Goal: Task Accomplishment & Management: Manage account settings

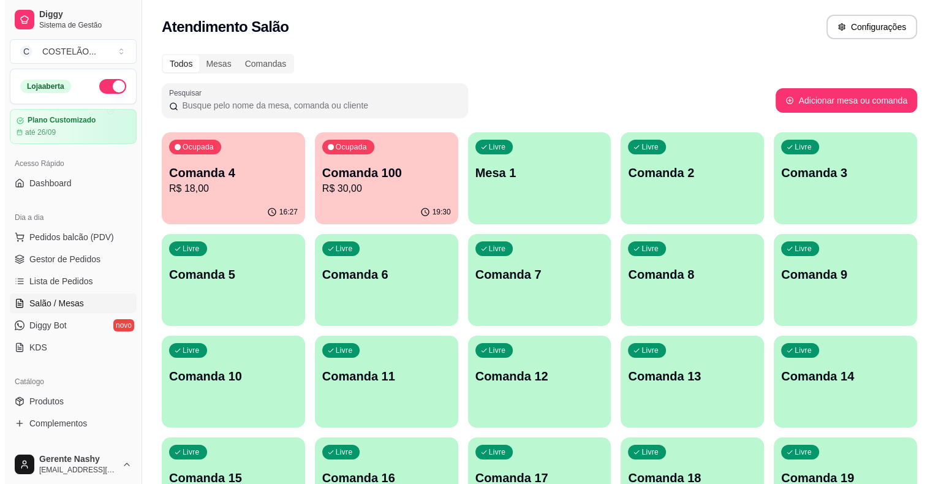
scroll to position [397, 0]
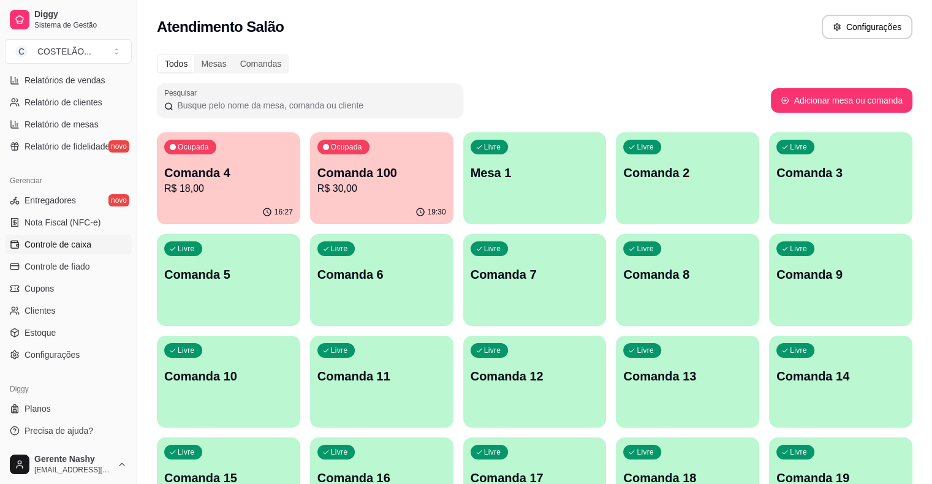
click at [56, 243] on span "Controle de caixa" at bounding box center [58, 244] width 67 height 12
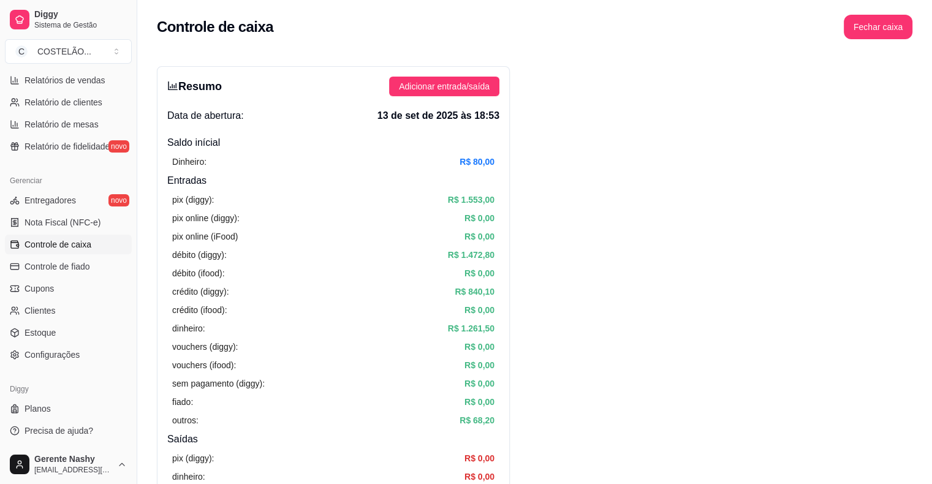
click at [881, 21] on button "Fechar caixa" at bounding box center [878, 27] width 69 height 25
click at [912, 112] on span "Sim" at bounding box center [912, 118] width 15 height 13
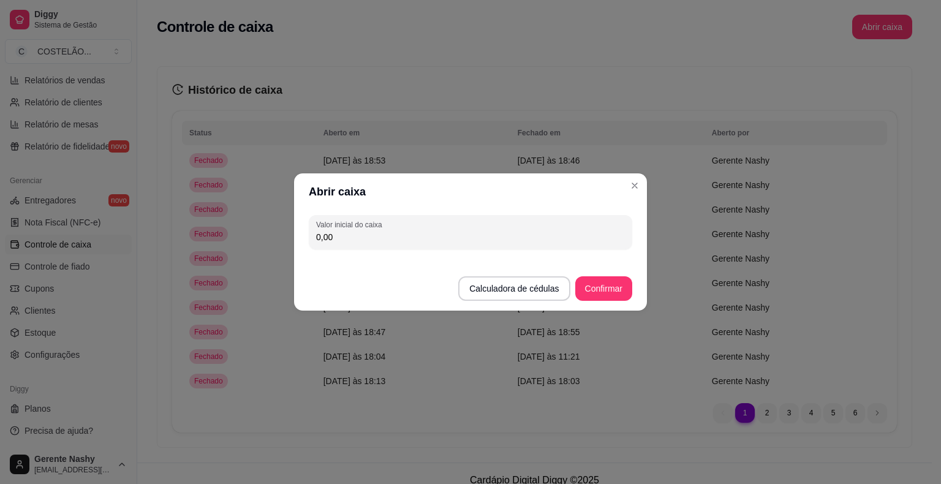
click at [422, 238] on input "0,00" at bounding box center [470, 237] width 309 height 12
type input "80,00"
click at [600, 297] on button "Confirmar" at bounding box center [603, 288] width 57 height 25
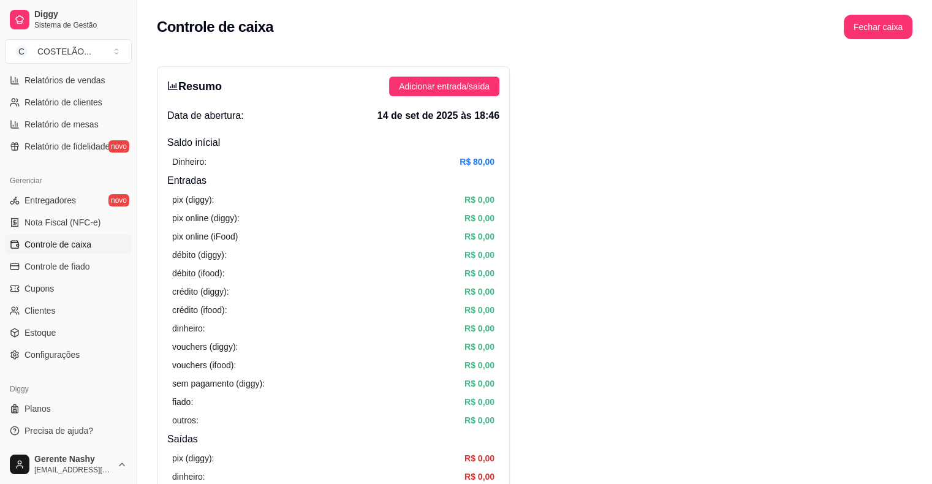
click at [67, 126] on span "Relatório de mesas" at bounding box center [62, 124] width 74 height 12
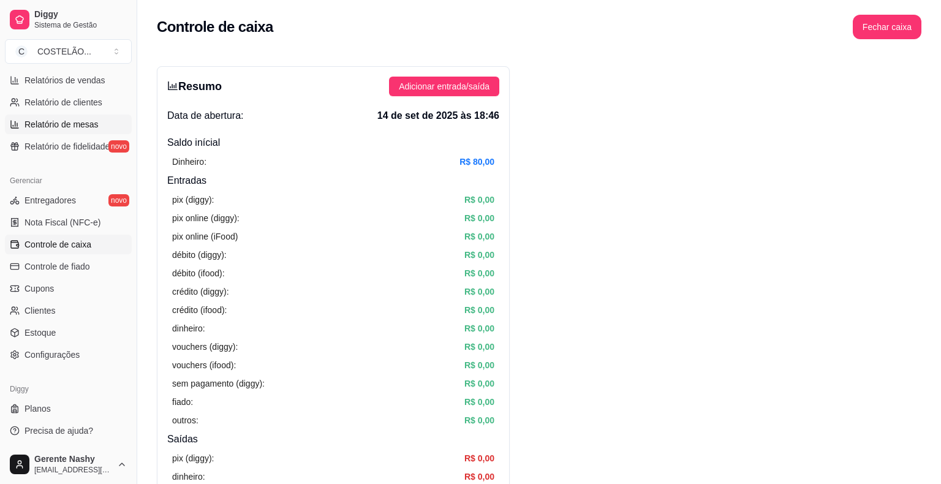
select select "TOTAL_OF_ORDERS"
select select "7"
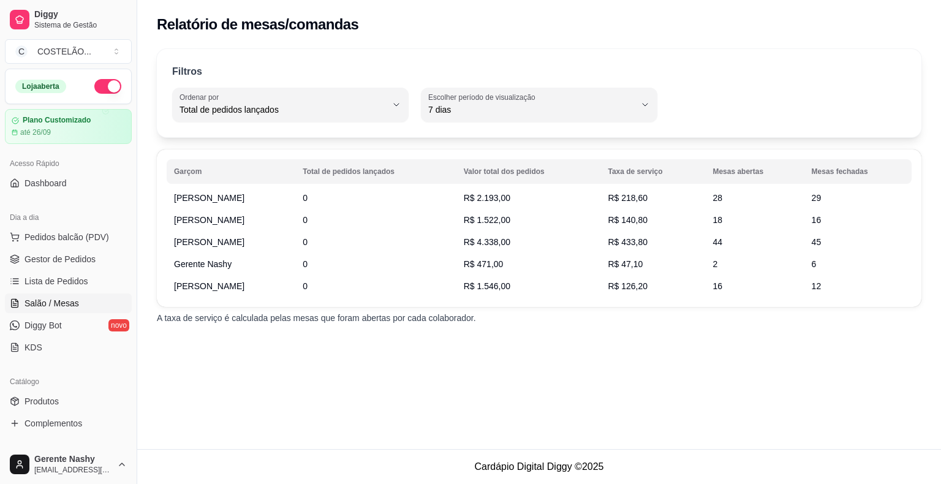
click at [66, 299] on span "Salão / Mesas" at bounding box center [52, 303] width 55 height 12
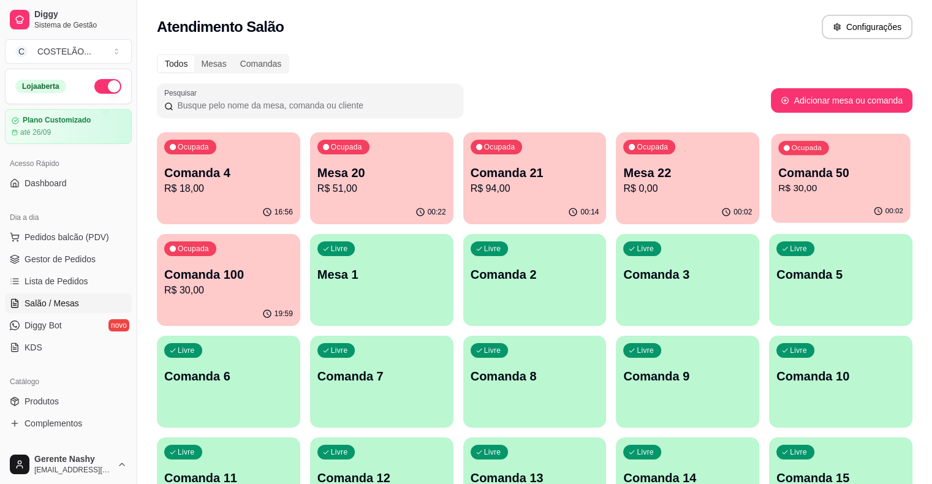
click at [778, 187] on p "R$ 30,00" at bounding box center [840, 188] width 125 height 14
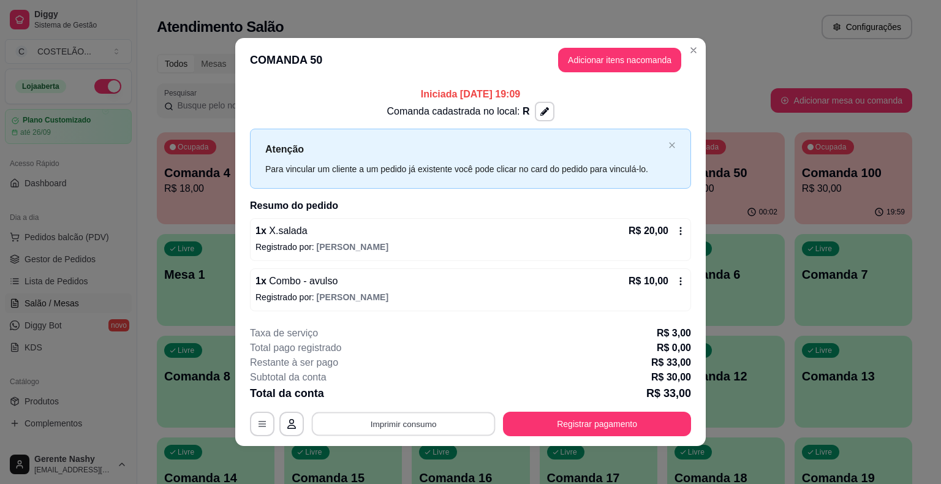
click at [358, 429] on button "Imprimir consumo" at bounding box center [404, 424] width 184 height 24
click at [795, 30] on div "**********" at bounding box center [470, 242] width 941 height 484
click at [392, 416] on button "Imprimir consumo" at bounding box center [404, 424] width 184 height 24
click at [388, 398] on button "IMPRESSORA" at bounding box center [404, 394] width 114 height 19
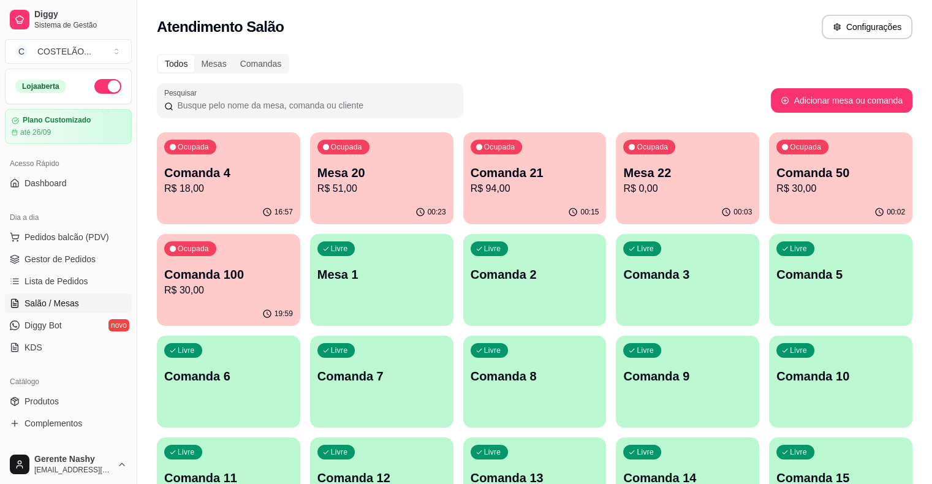
click at [683, 100] on div "Pesquisar" at bounding box center [464, 100] width 614 height 34
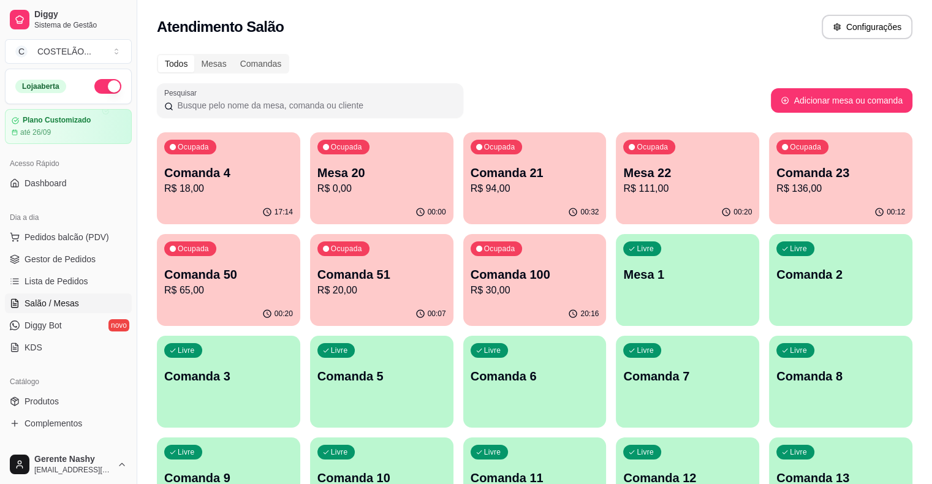
click at [623, 187] on p "R$ 111,00" at bounding box center [687, 188] width 129 height 15
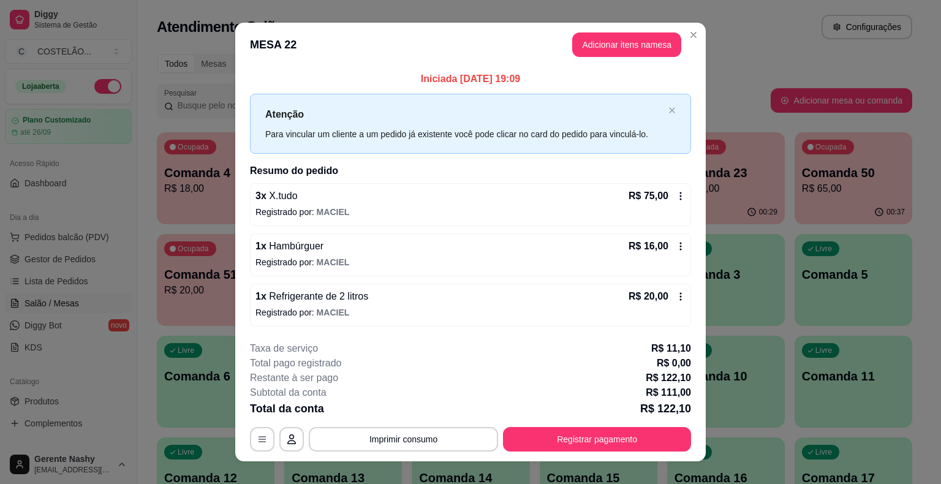
click at [676, 292] on icon at bounding box center [681, 297] width 10 height 10
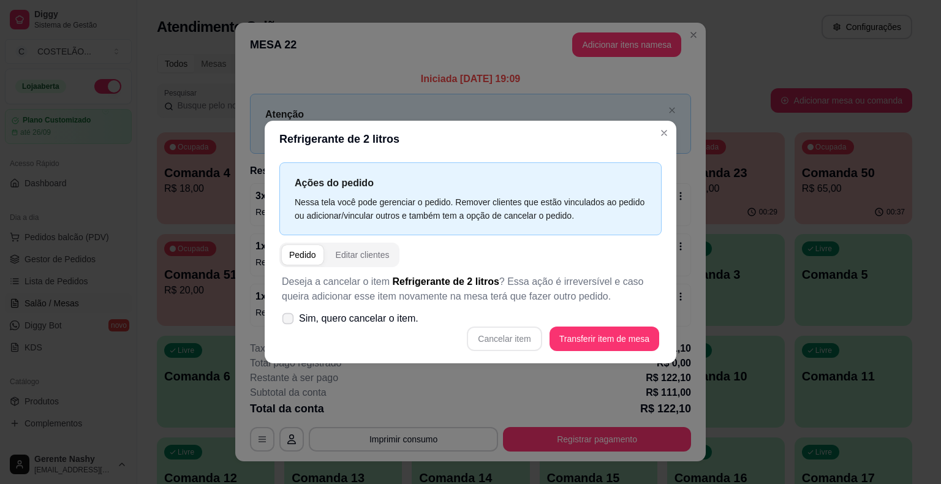
click at [289, 316] on icon at bounding box center [287, 318] width 9 height 7
click at [289, 321] on input "Sim, quero cancelar o item." at bounding box center [285, 325] width 8 height 8
checkbox input "true"
click at [529, 342] on button "Cancelar item" at bounding box center [504, 339] width 73 height 24
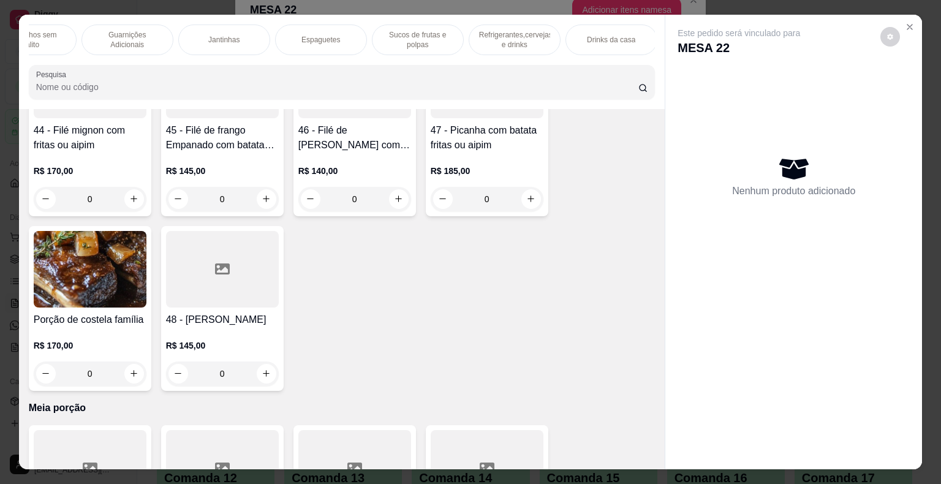
scroll to position [0, 834]
click at [494, 34] on p "Refrigerantes,cervejas e drinks" at bounding box center [498, 40] width 71 height 20
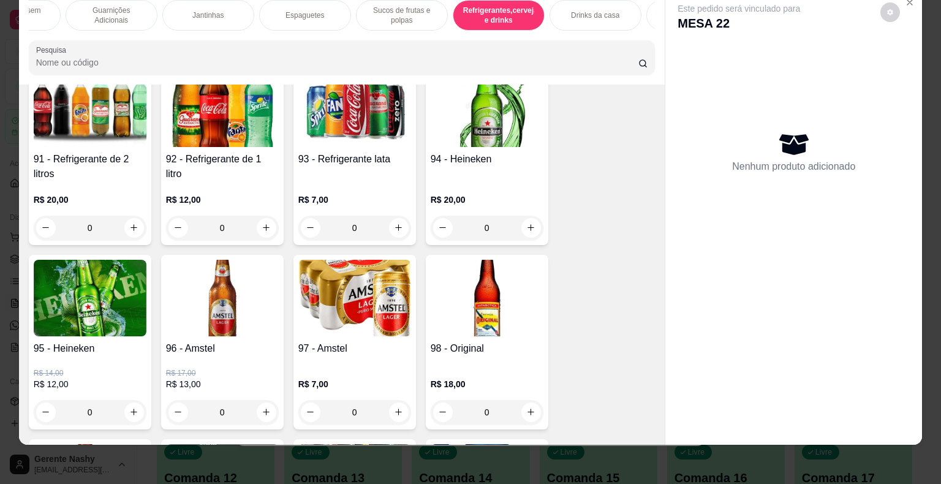
scroll to position [7795, 0]
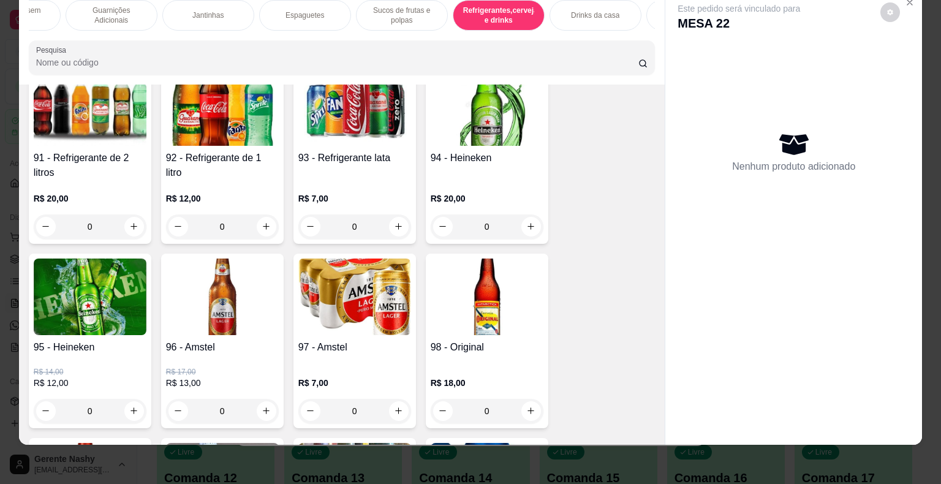
click at [265, 222] on icon "increase-product-quantity" at bounding box center [266, 226] width 9 height 9
type input "1"
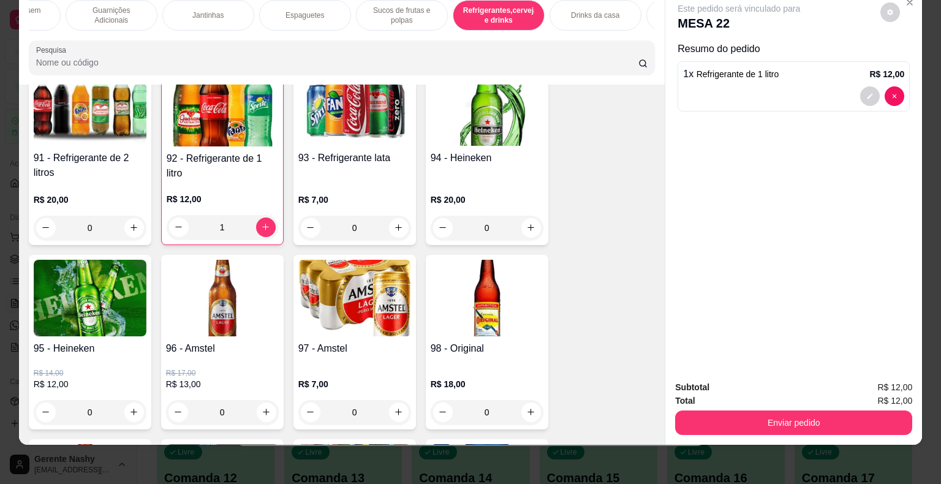
click at [762, 417] on button "Enviar pedido" at bounding box center [793, 423] width 237 height 25
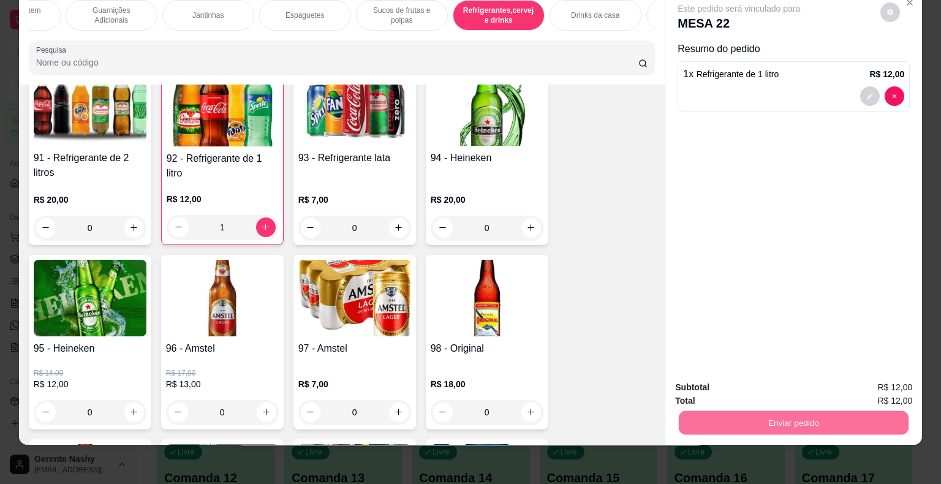
click at [787, 387] on button "Não registrar e enviar pedido" at bounding box center [753, 383] width 124 height 23
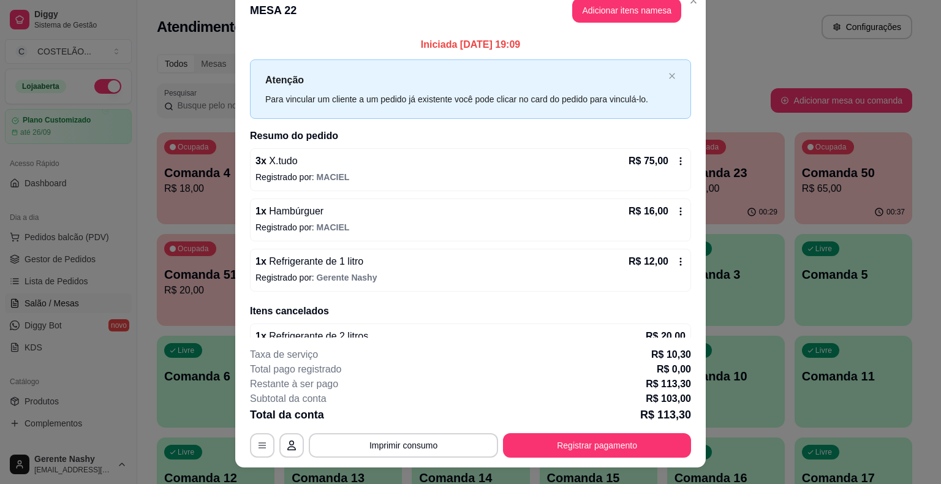
scroll to position [0, 0]
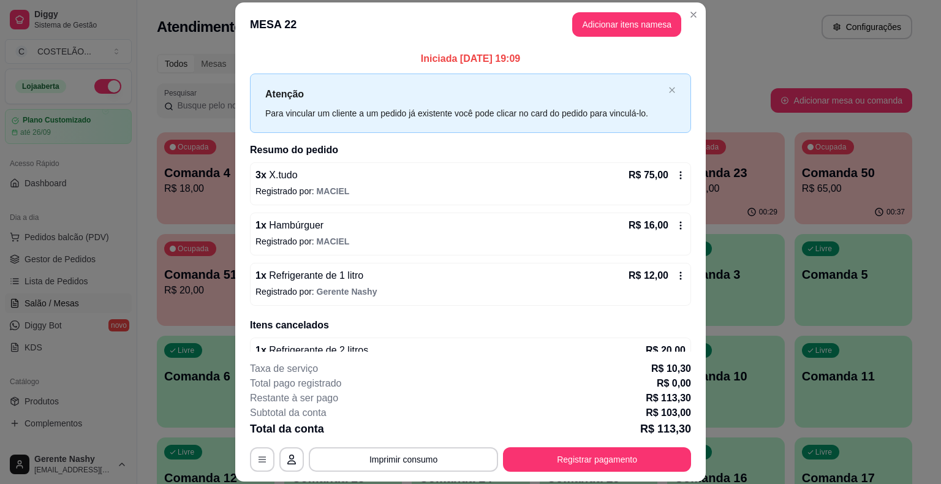
click at [750, 34] on div "Atendimento Salão Configurações" at bounding box center [534, 27] width 755 height 25
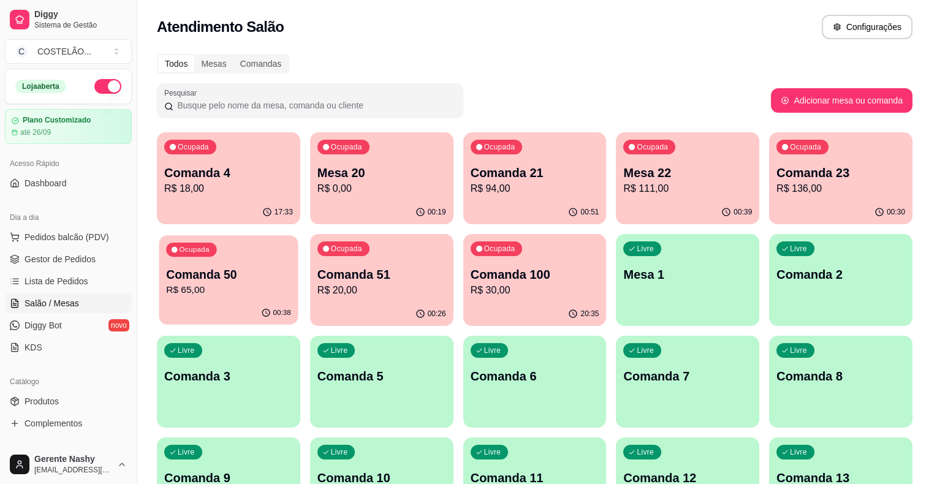
click at [291, 283] on p "R$ 65,00" at bounding box center [228, 290] width 125 height 14
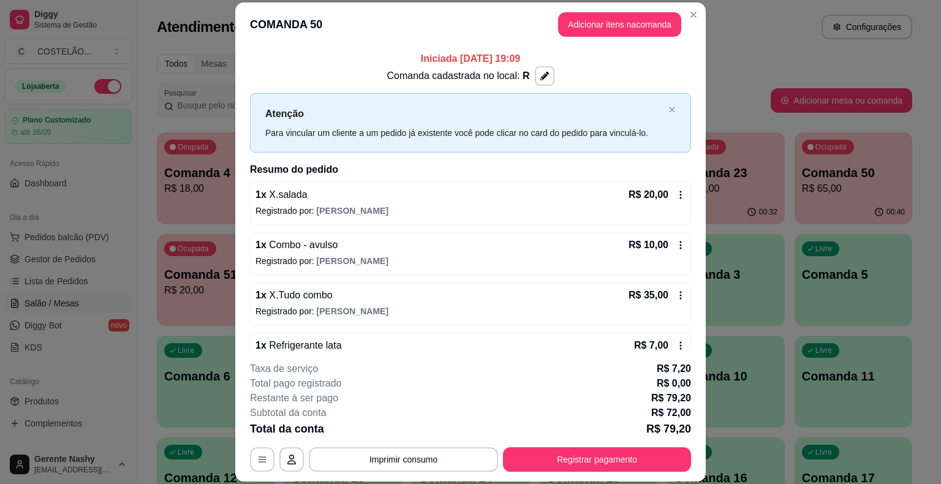
scroll to position [27, 0]
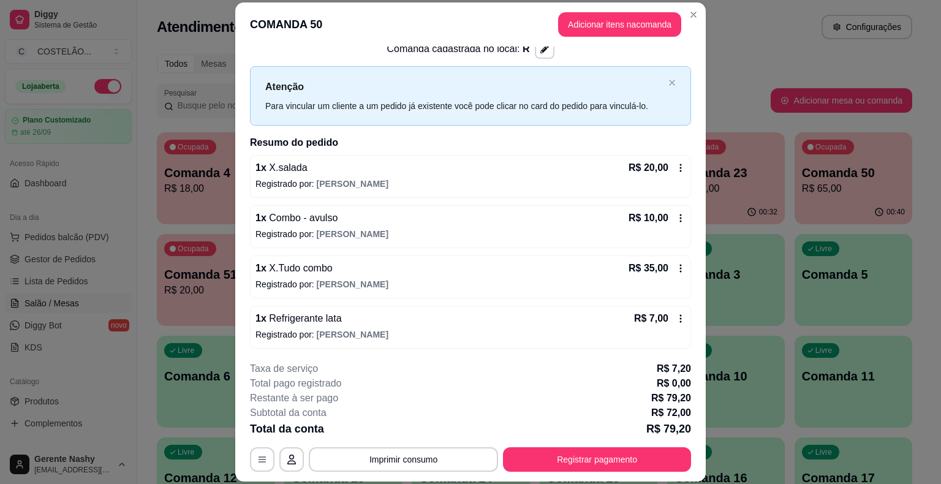
click at [676, 320] on icon at bounding box center [681, 319] width 10 height 10
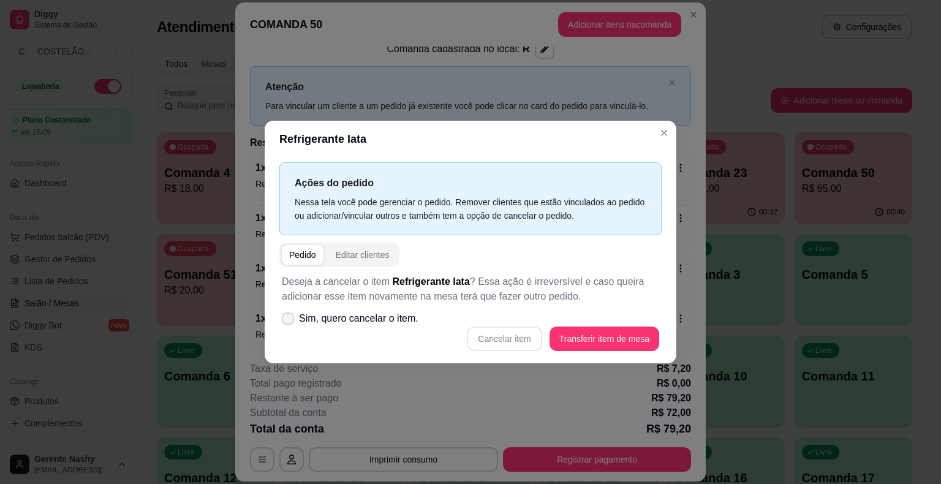
click at [371, 317] on span "Sim, quero cancelar o item." at bounding box center [358, 318] width 119 height 15
click at [289, 321] on input "Sim, quero cancelar o item." at bounding box center [285, 325] width 8 height 8
checkbox input "true"
click at [523, 334] on button "Cancelar item" at bounding box center [504, 339] width 73 height 24
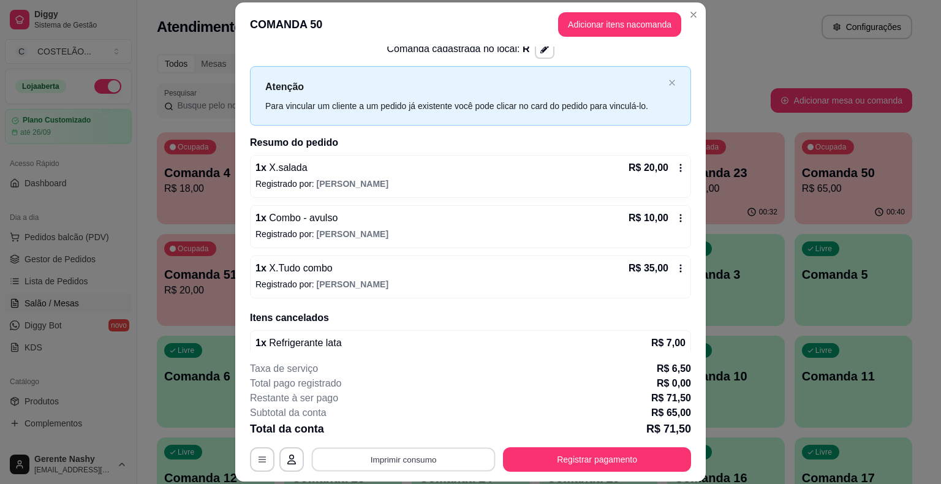
click at [409, 459] on button "Imprimir consumo" at bounding box center [404, 460] width 184 height 24
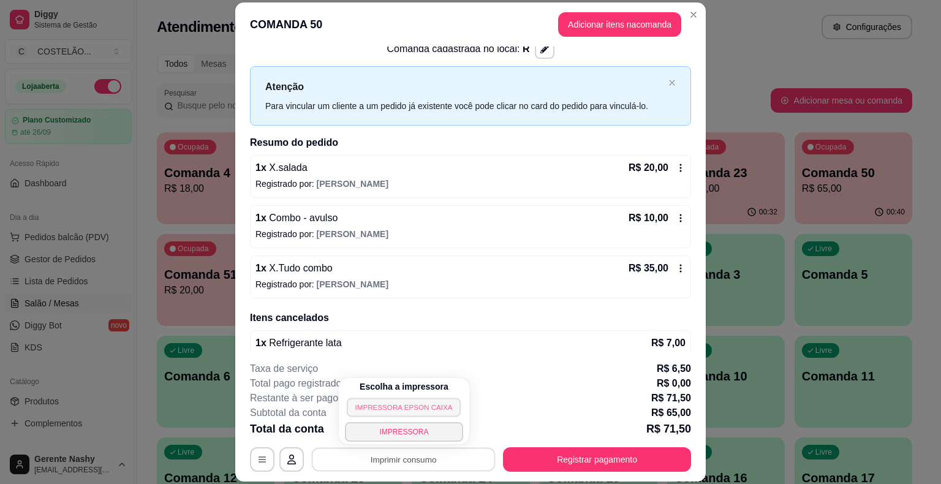
click at [431, 411] on button "IMPRESSORA EPSON CAIXA" at bounding box center [404, 407] width 114 height 19
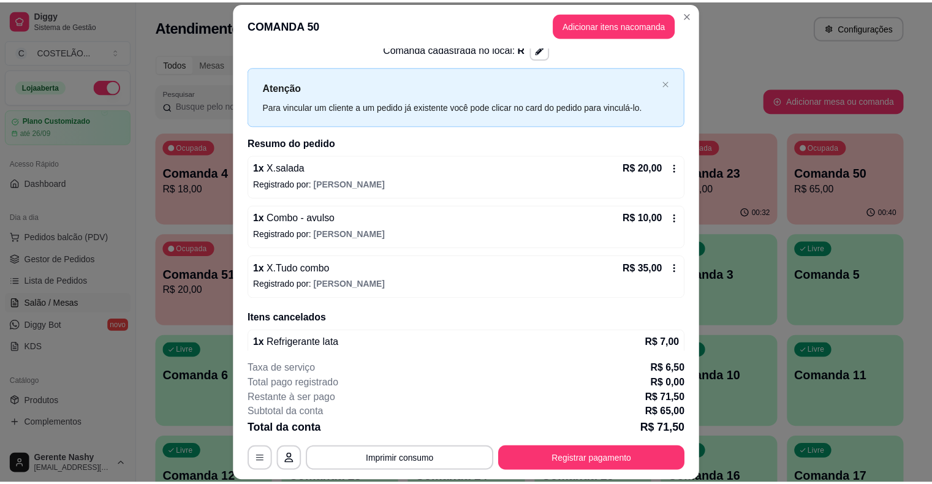
scroll to position [47, 0]
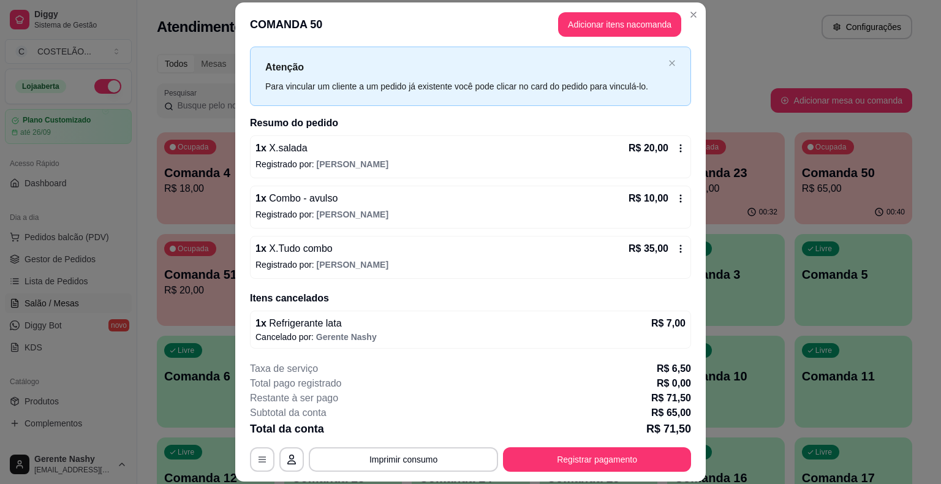
click at [777, 42] on div "Atendimento Salão Configurações" at bounding box center [534, 23] width 795 height 47
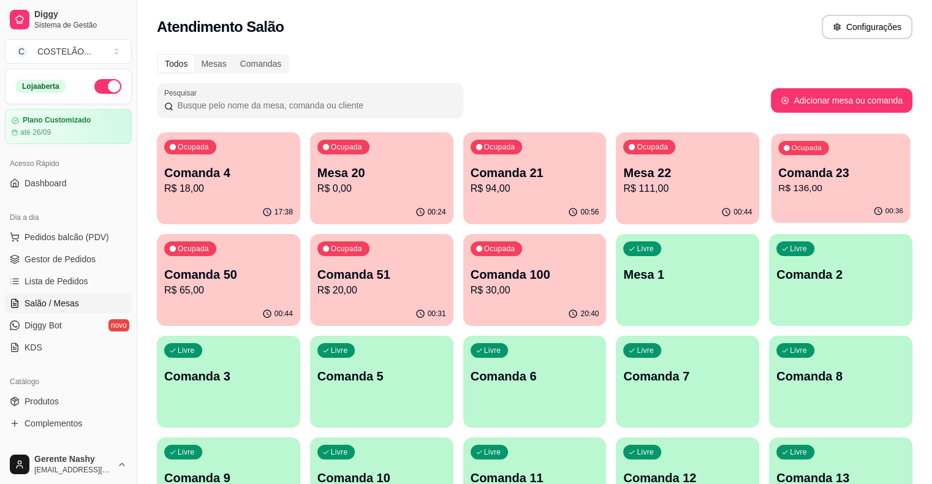
click at [778, 168] on p "Comanda 23" at bounding box center [840, 173] width 125 height 17
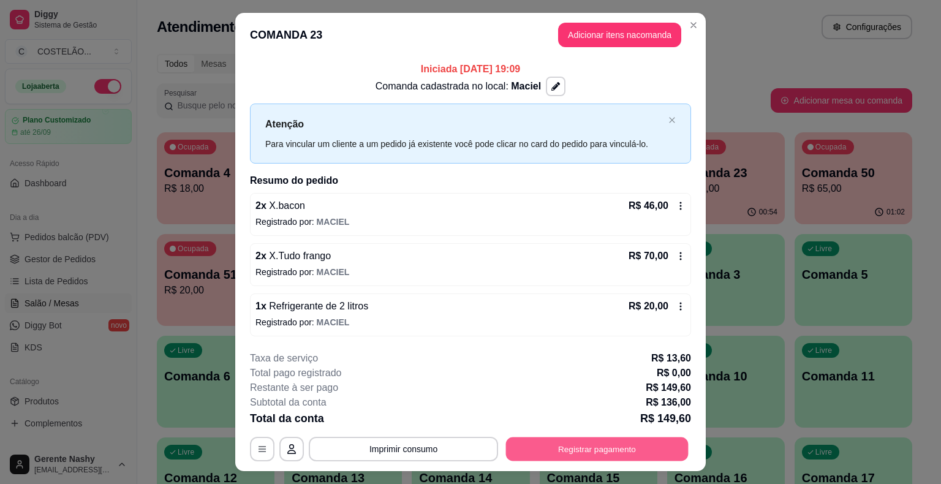
click at [581, 443] on button "Registrar pagamento" at bounding box center [597, 449] width 183 height 24
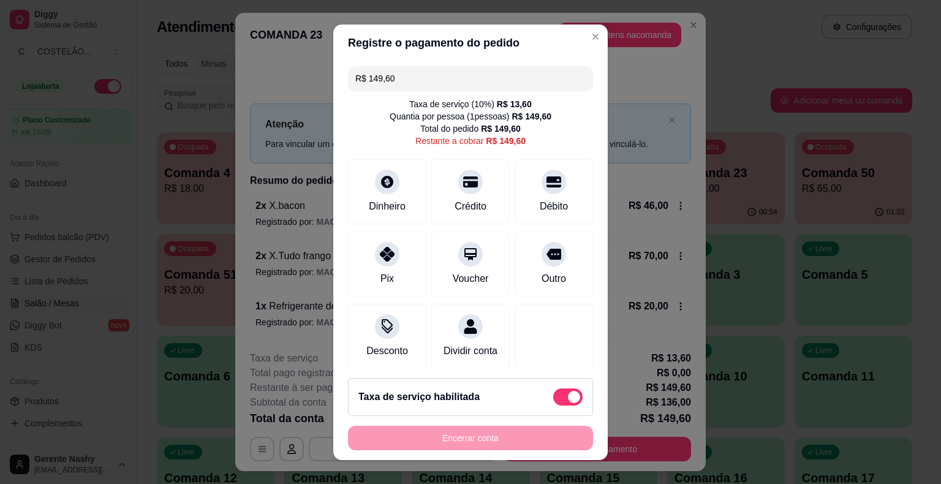
click at [487, 70] on input "R$ 149,60" at bounding box center [470, 78] width 230 height 25
click at [521, 195] on div "Débito" at bounding box center [554, 189] width 86 height 72
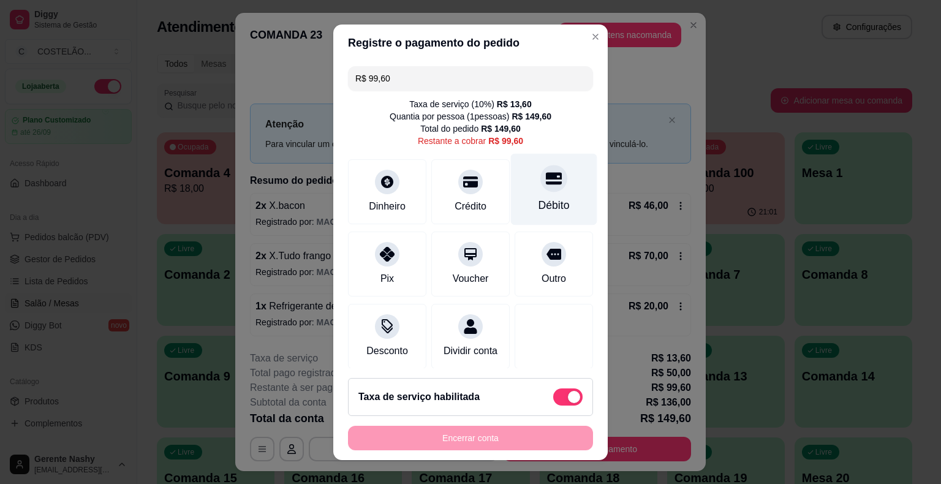
click at [546, 182] on icon at bounding box center [554, 178] width 16 height 12
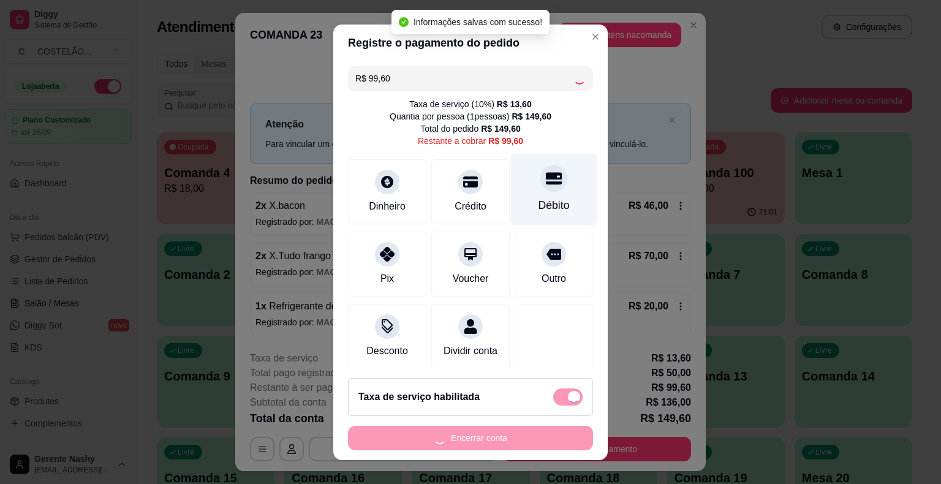
type input "R$ 0,00"
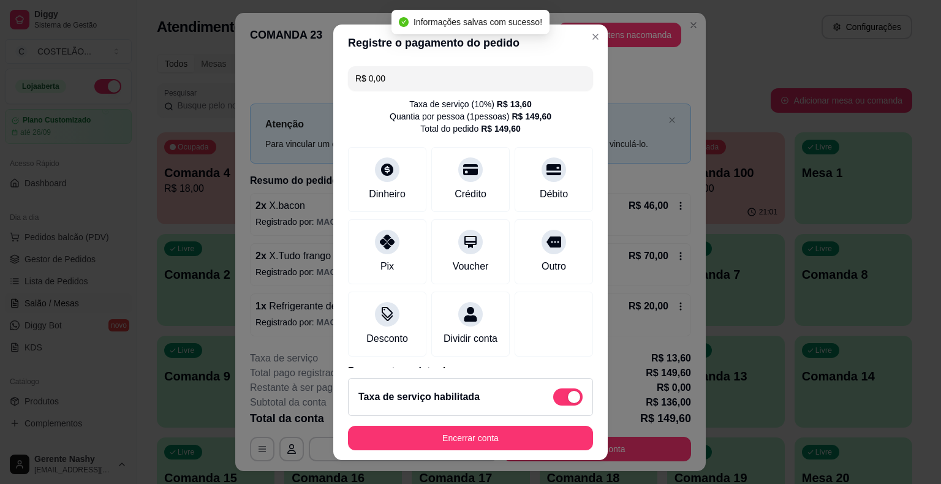
click at [723, 54] on div "**********" at bounding box center [470, 242] width 941 height 484
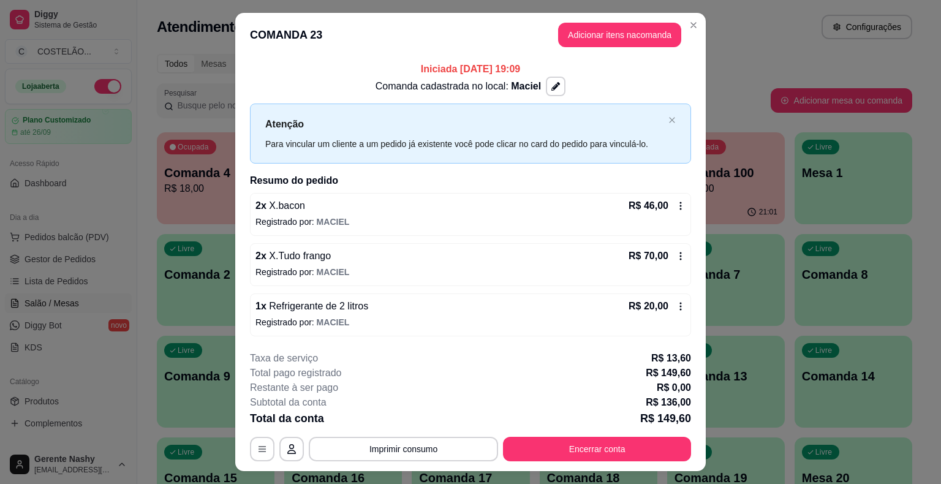
click at [434, 448] on button "Imprimir consumo" at bounding box center [403, 449] width 189 height 25
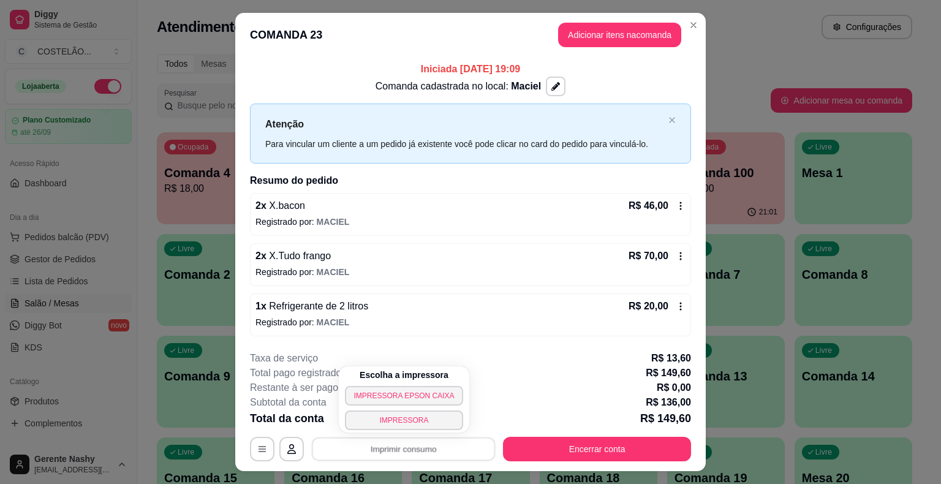
click at [431, 397] on button "IMPRESSORA EPSON CAIXA" at bounding box center [404, 396] width 118 height 20
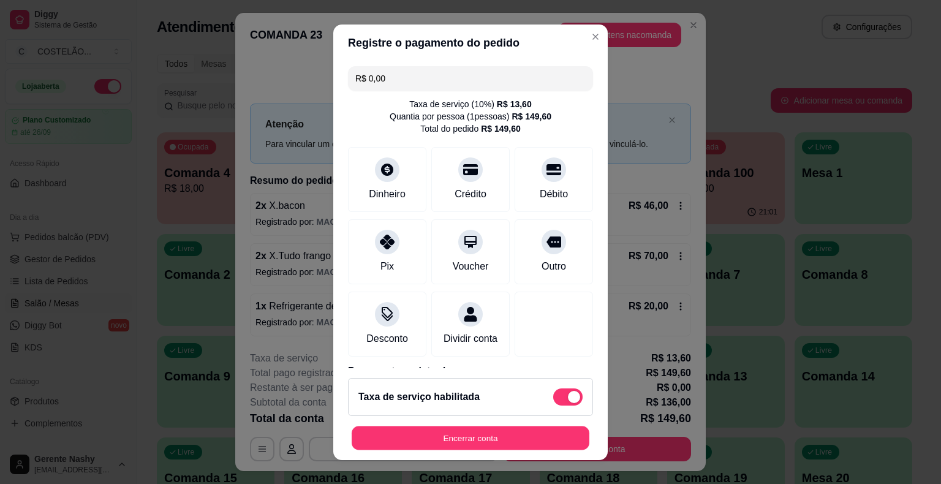
click at [477, 446] on button "Encerrar conta" at bounding box center [471, 438] width 238 height 24
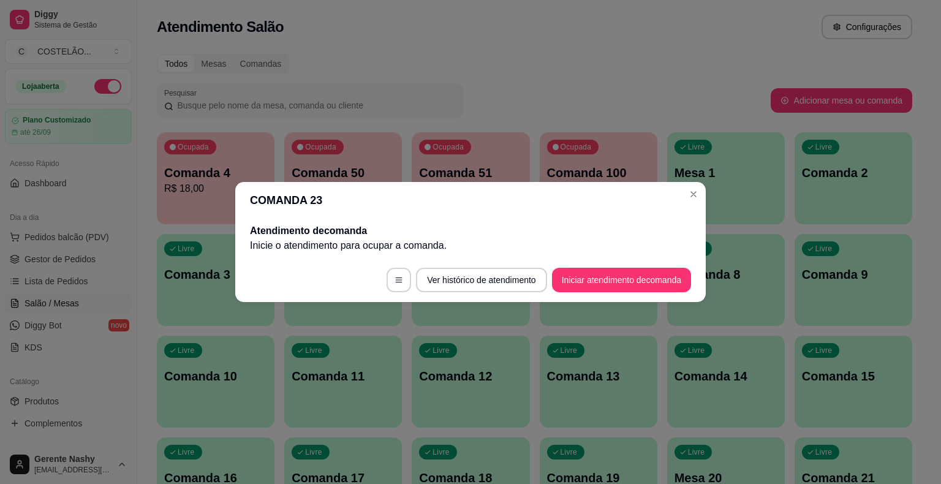
click at [700, 201] on div "Livre Mesa 1" at bounding box center [726, 170] width 118 height 77
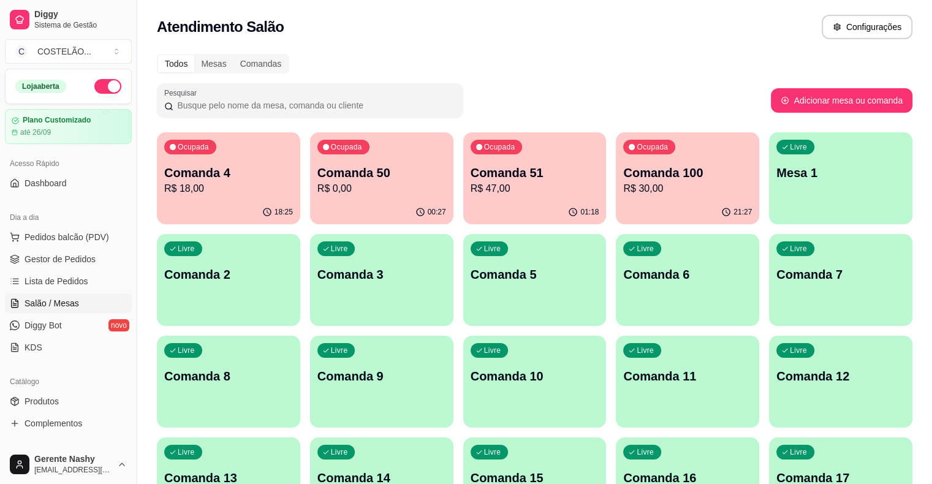
click at [217, 170] on p "Comanda 4" at bounding box center [228, 172] width 129 height 17
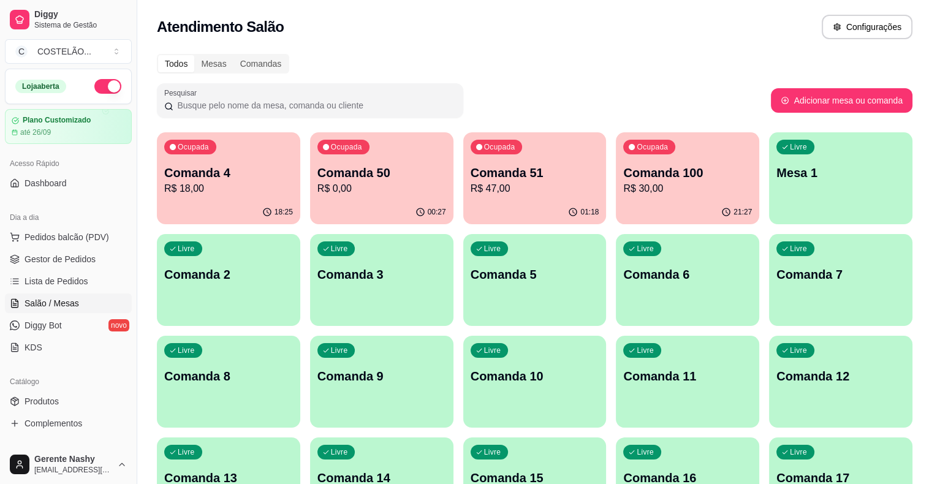
click at [346, 196] on div "Ocupada Comanda 50 R$ 0,00" at bounding box center [381, 166] width 143 height 68
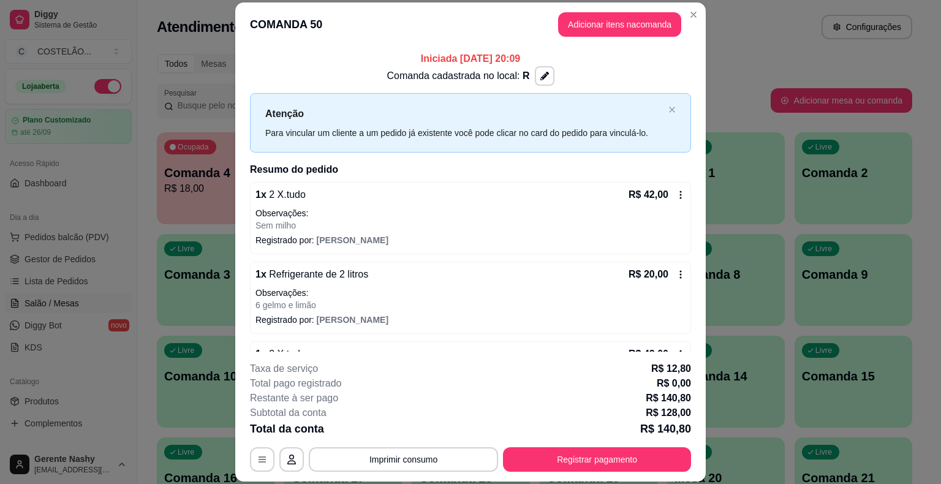
click at [749, 39] on div "Atendimento Salão Configurações" at bounding box center [534, 27] width 755 height 25
